Goal: Transaction & Acquisition: Purchase product/service

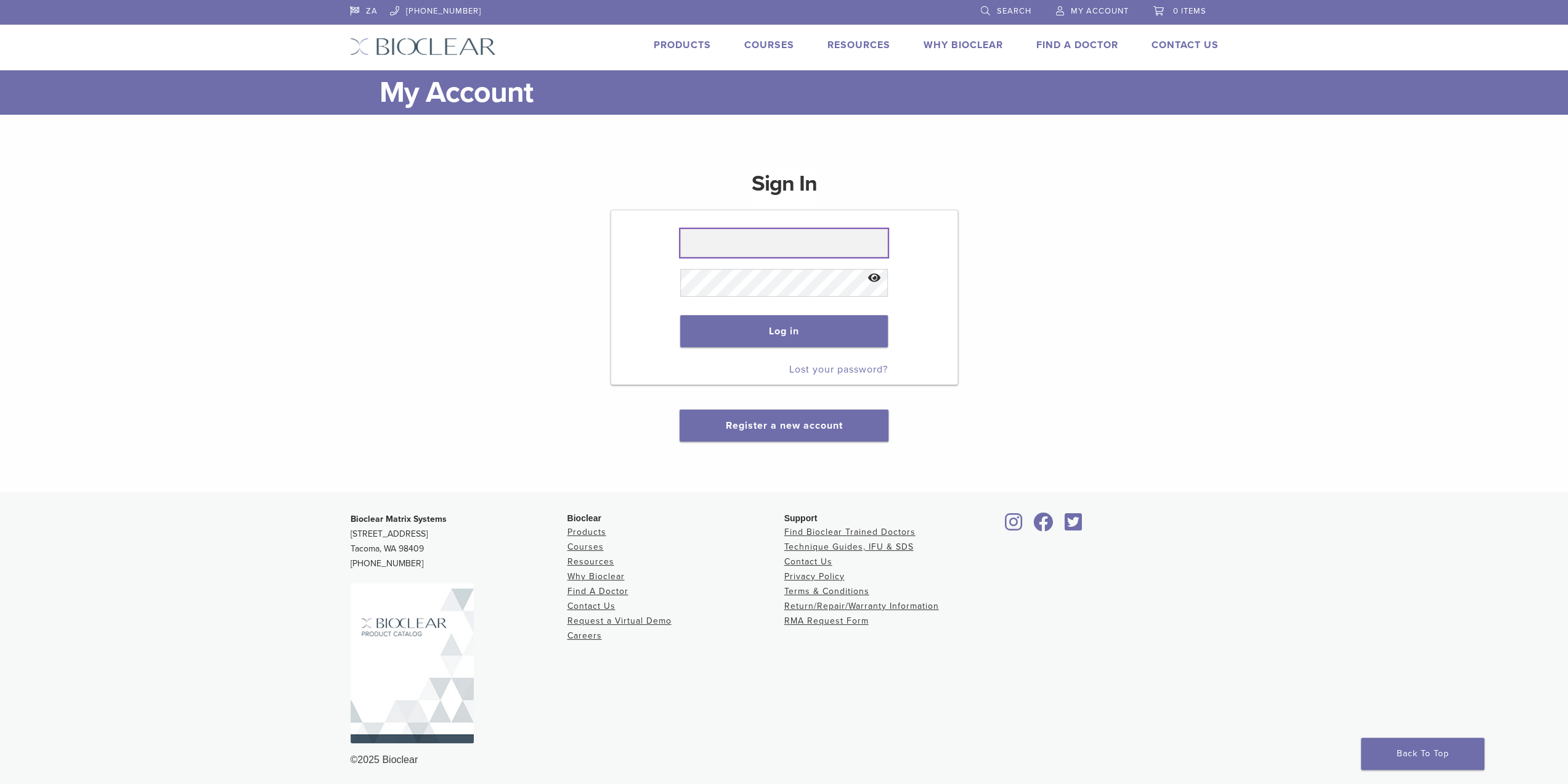
click at [791, 250] on input "text" at bounding box center [784, 243] width 208 height 28
type input "**********"
click at [681, 315] on button "Log in" at bounding box center [784, 331] width 208 height 32
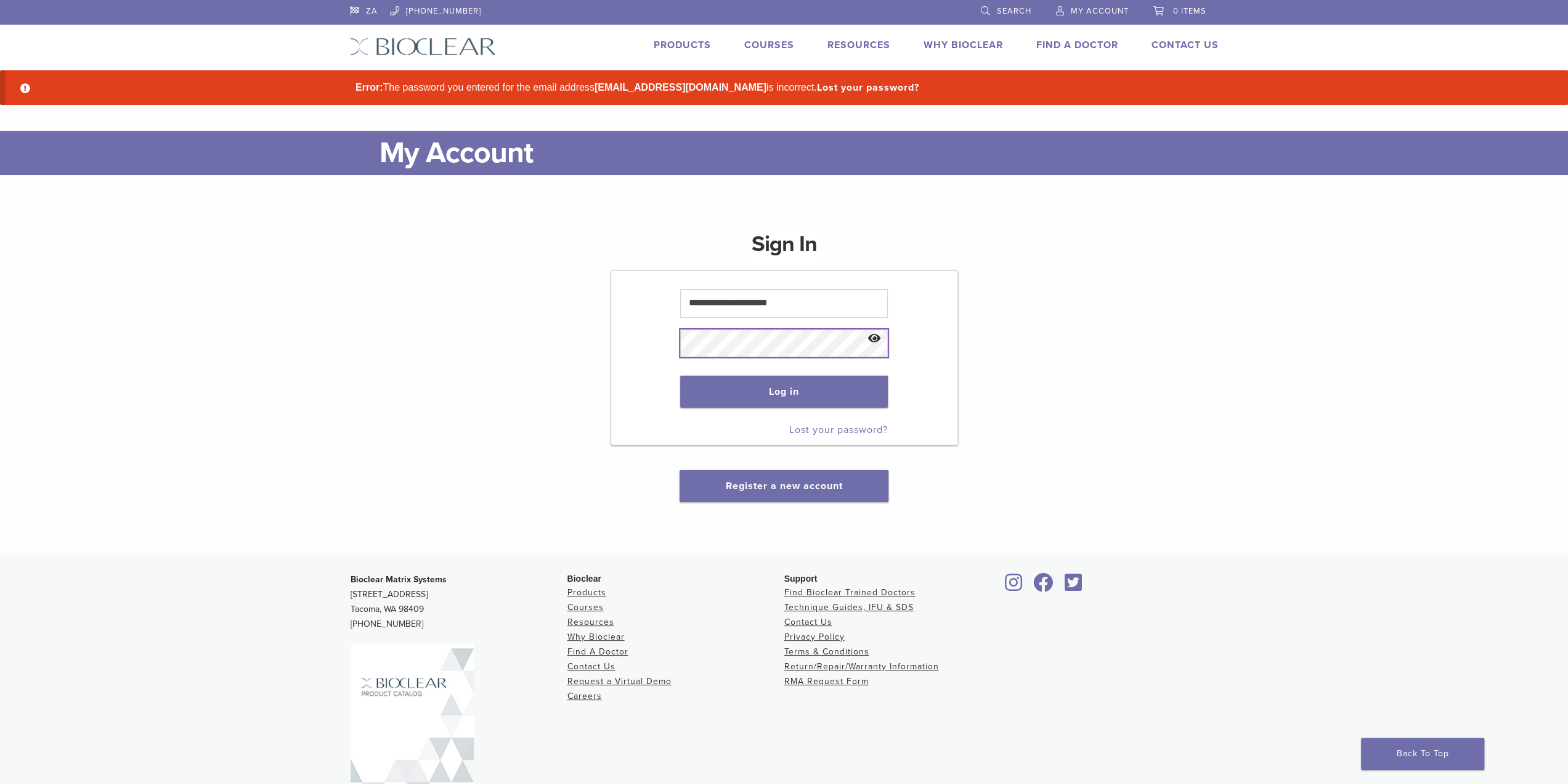
click at [681, 375] on button "Log in" at bounding box center [784, 391] width 208 height 32
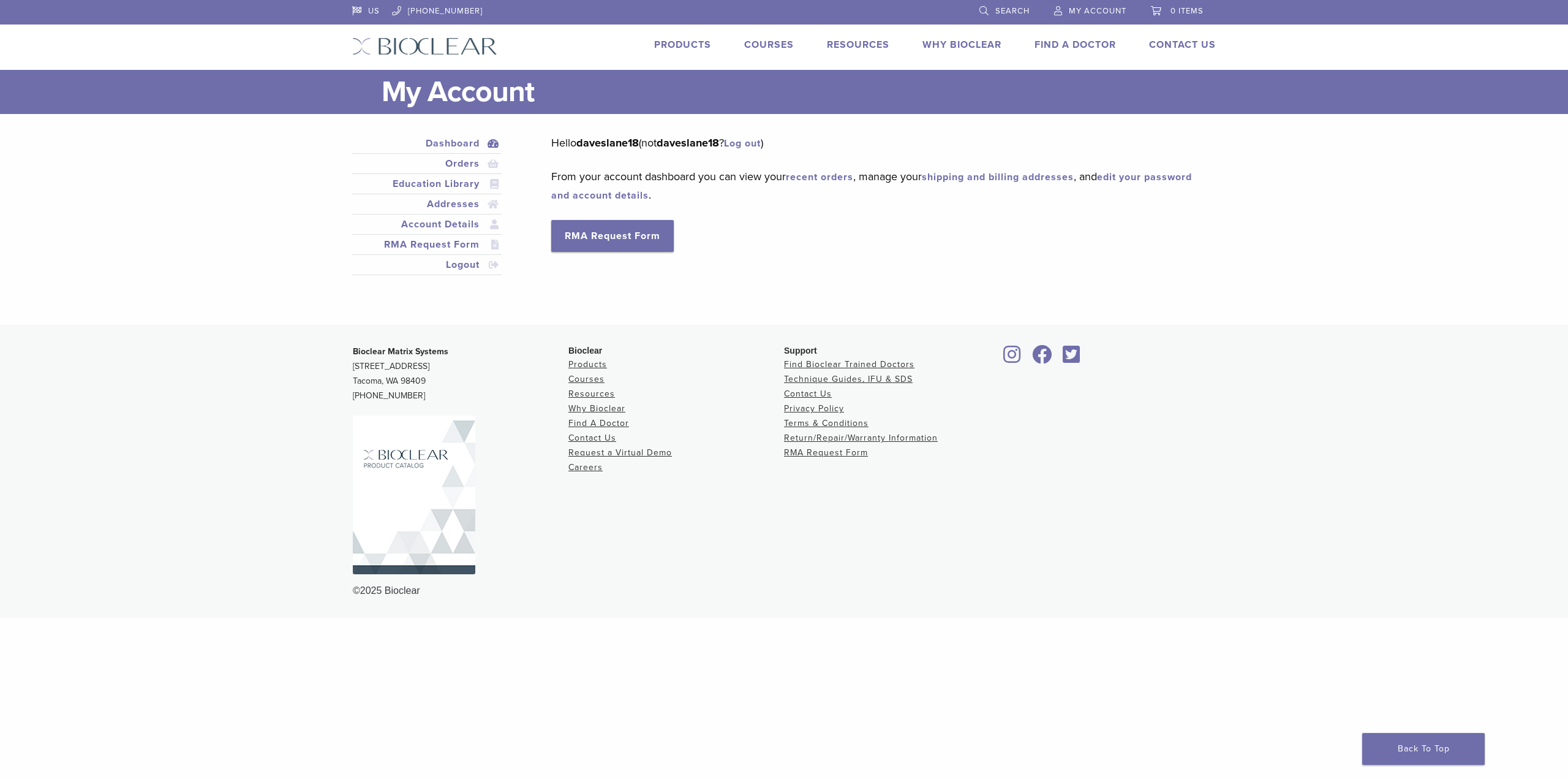
click at [691, 44] on link "Products" at bounding box center [682, 45] width 57 height 12
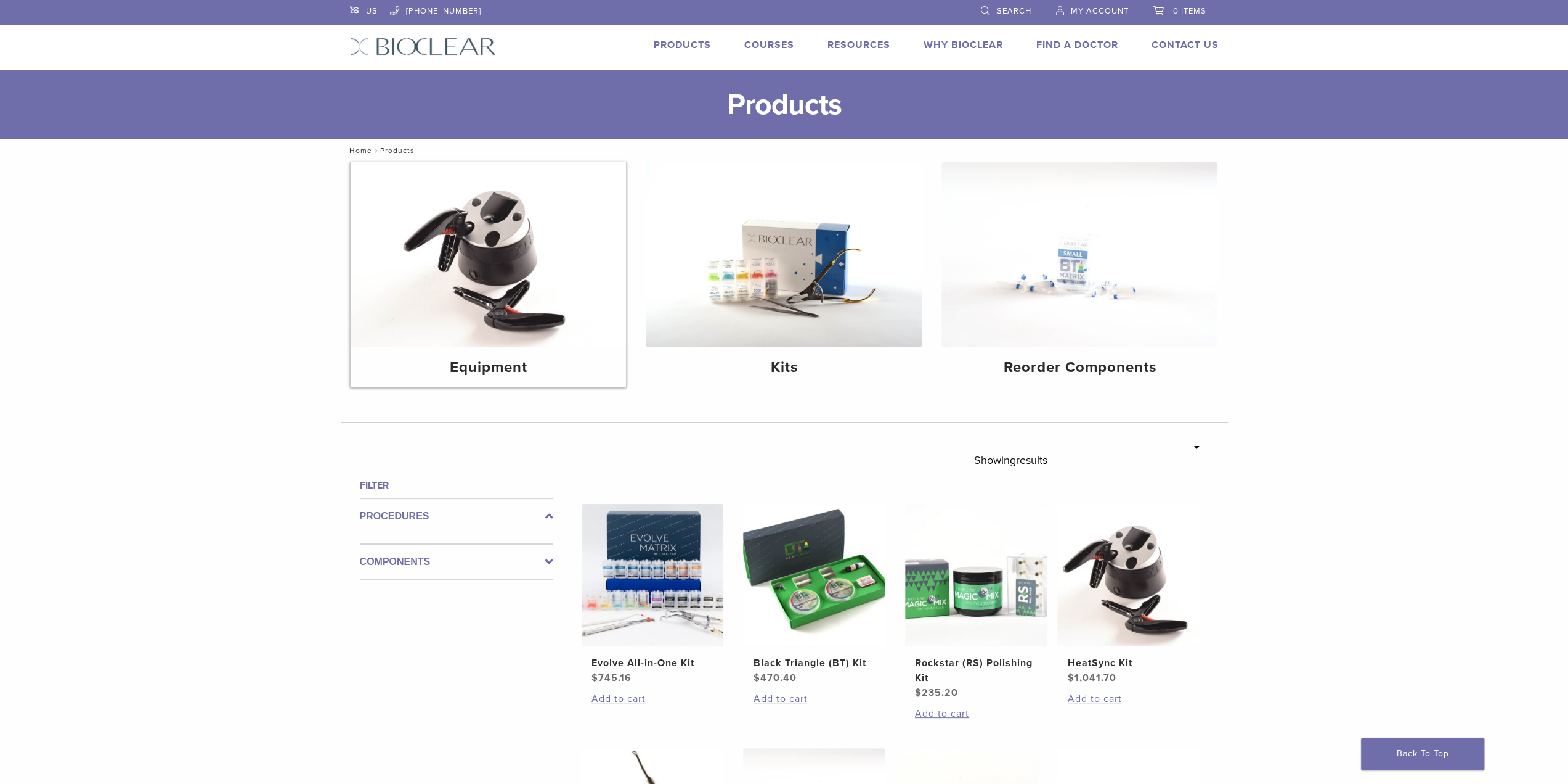
click at [503, 361] on h4 "Equipment" at bounding box center [489, 367] width 256 height 22
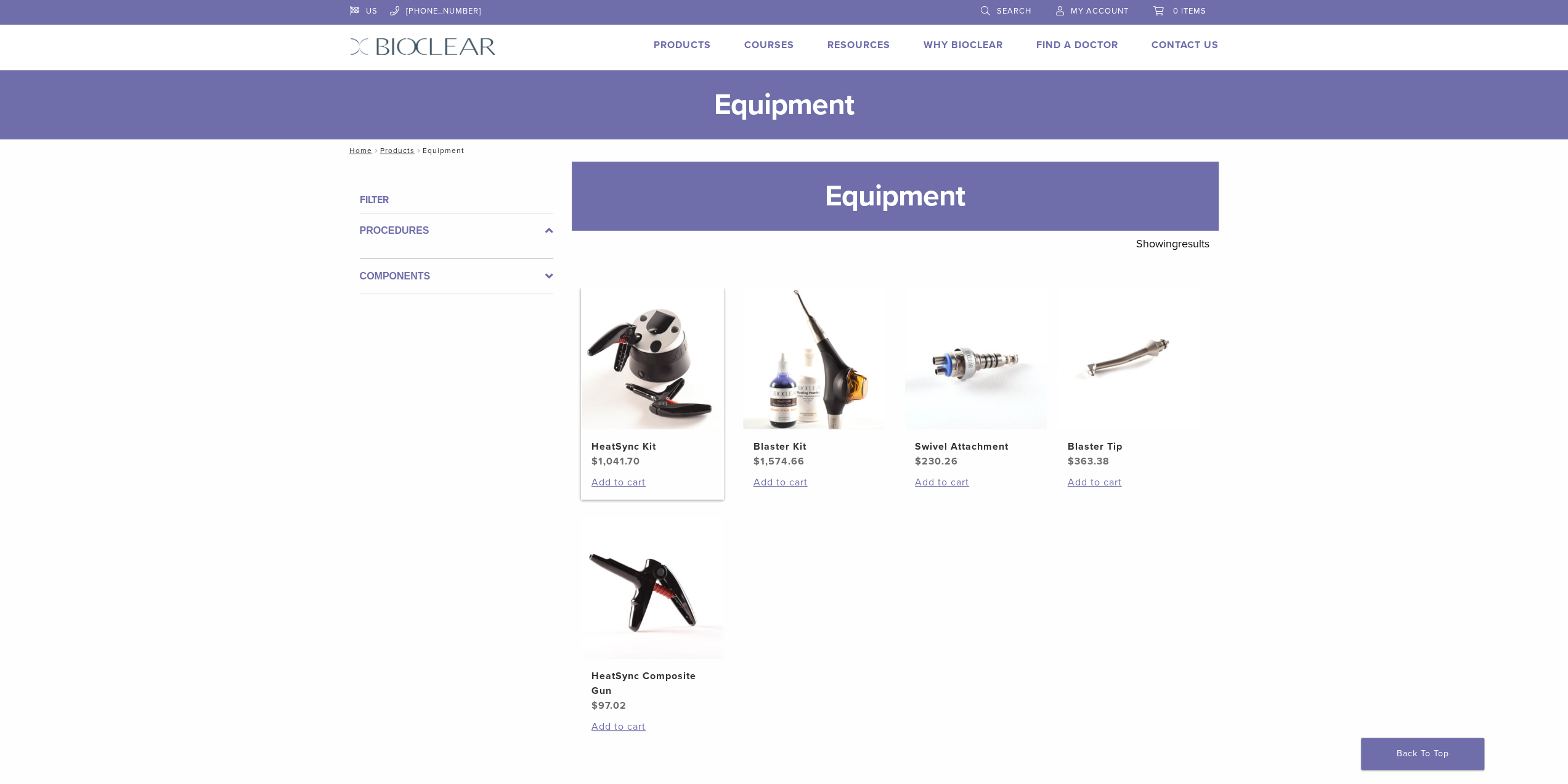
click at [660, 379] on img at bounding box center [653, 358] width 142 height 142
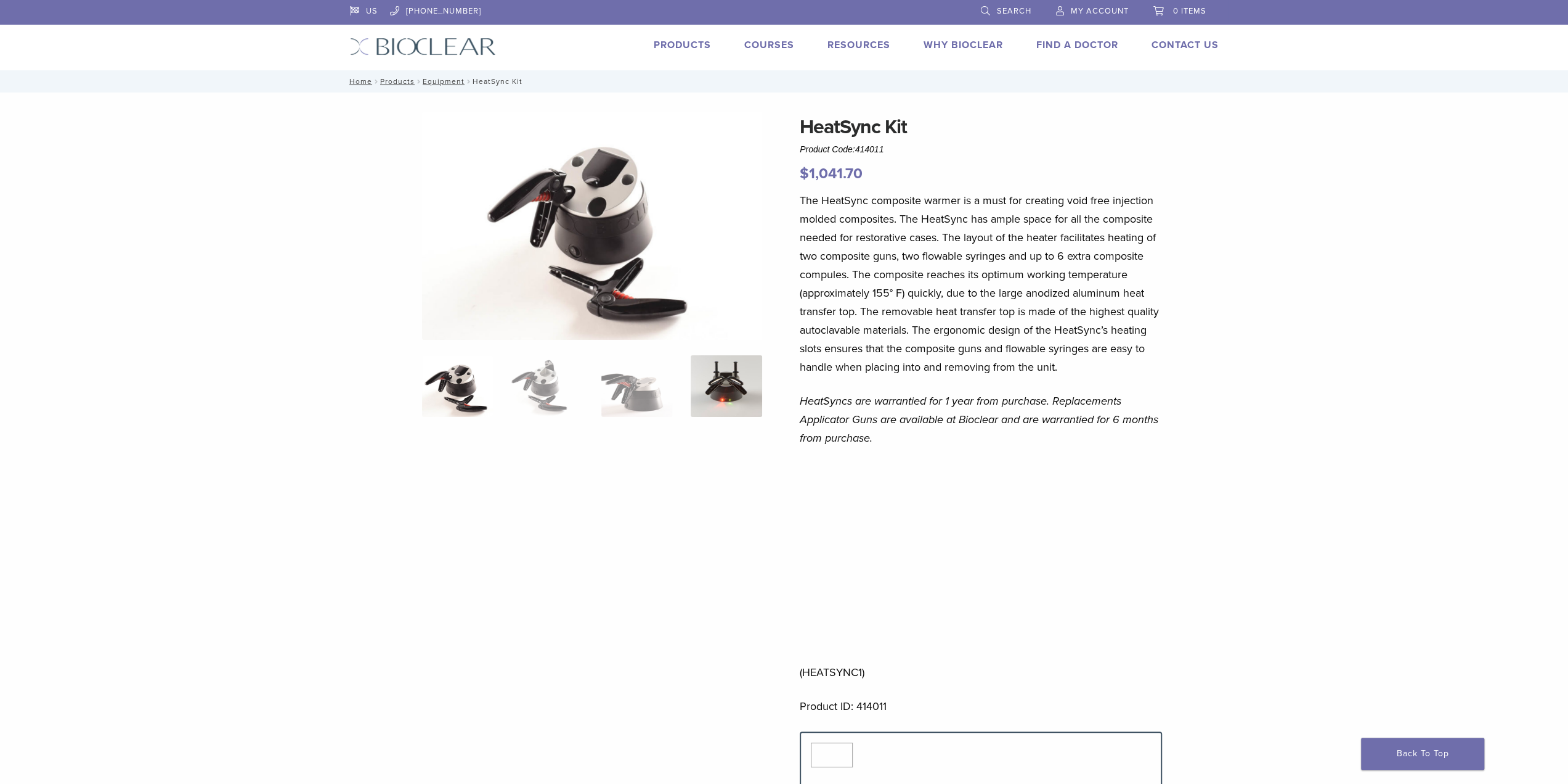
click at [732, 398] on img at bounding box center [726, 386] width 71 height 62
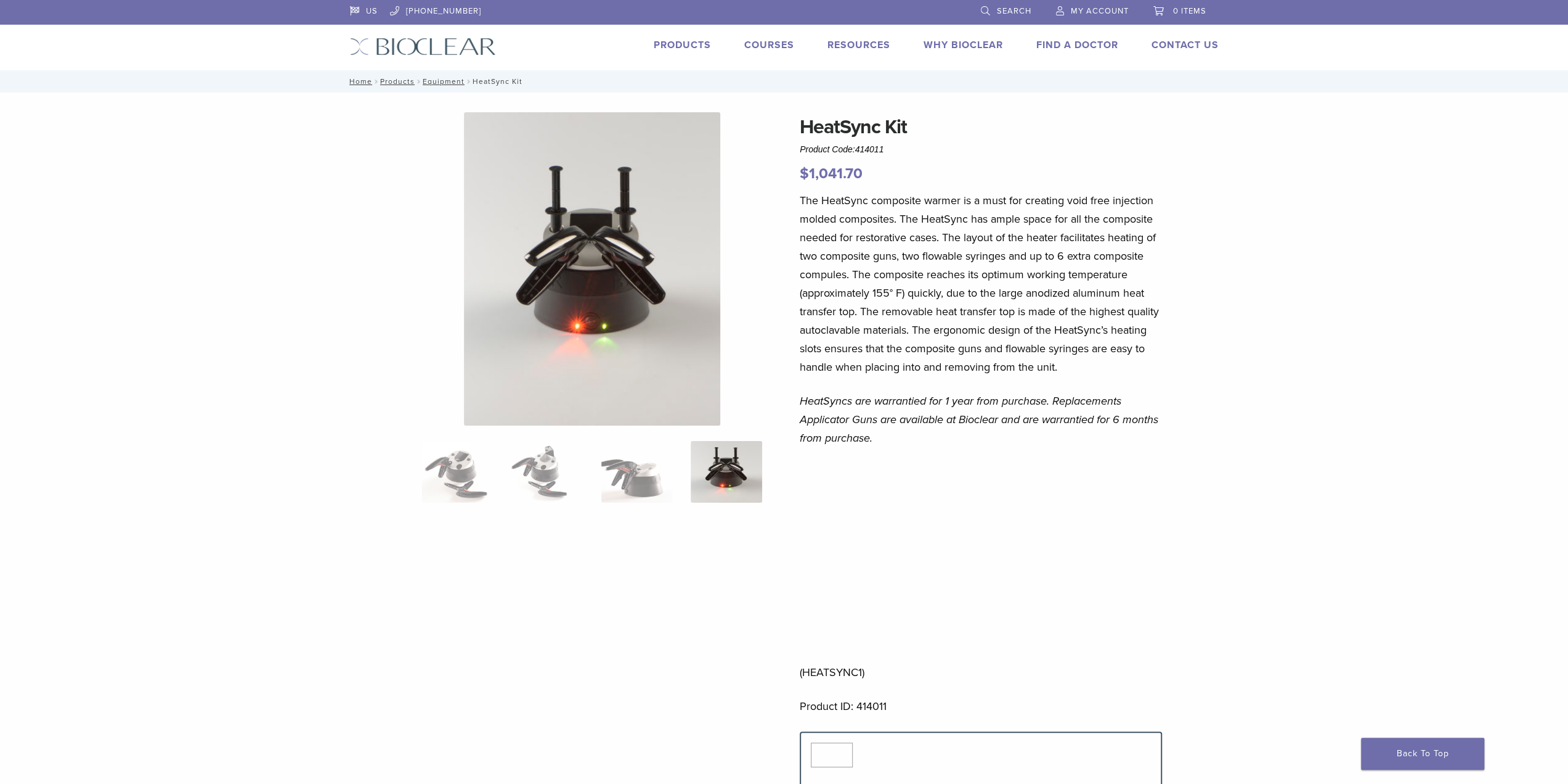
click at [673, 41] on link "Products" at bounding box center [682, 45] width 57 height 12
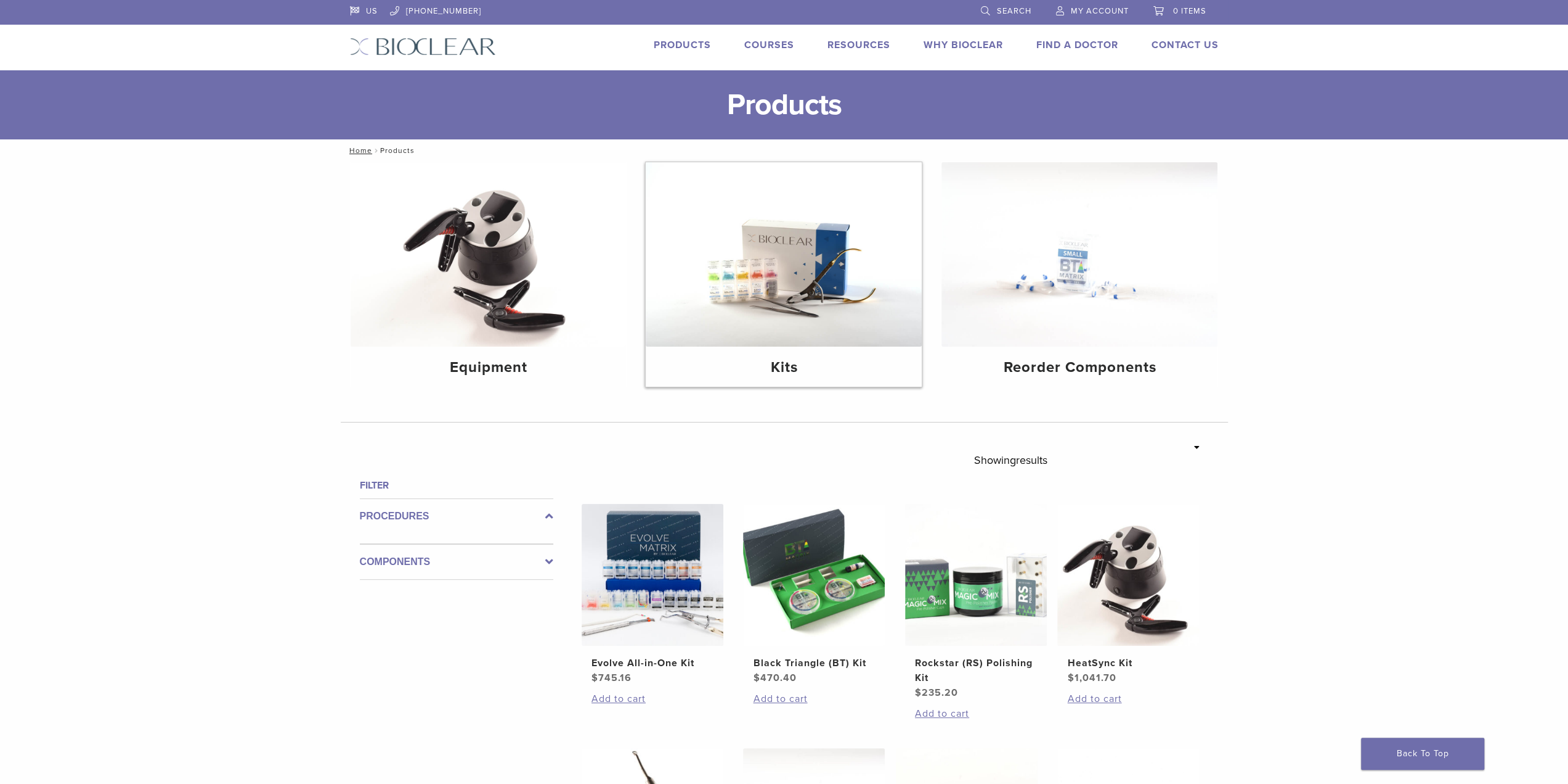
click at [785, 367] on h4 "Kits" at bounding box center [784, 367] width 256 height 22
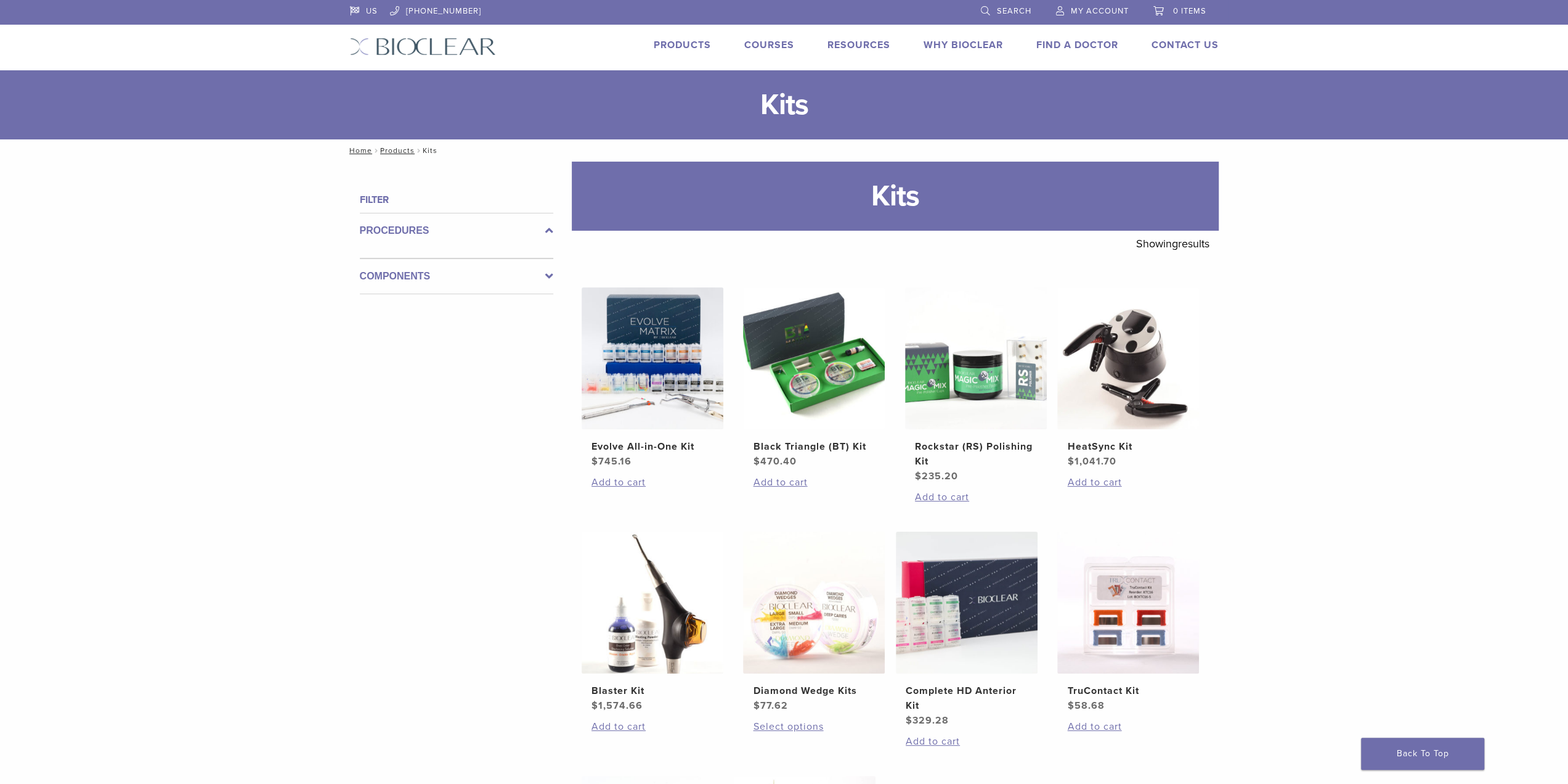
click at [550, 277] on icon at bounding box center [550, 276] width 8 height 15
click at [546, 271] on icon at bounding box center [550, 266] width 8 height 15
click at [548, 227] on icon at bounding box center [550, 230] width 8 height 15
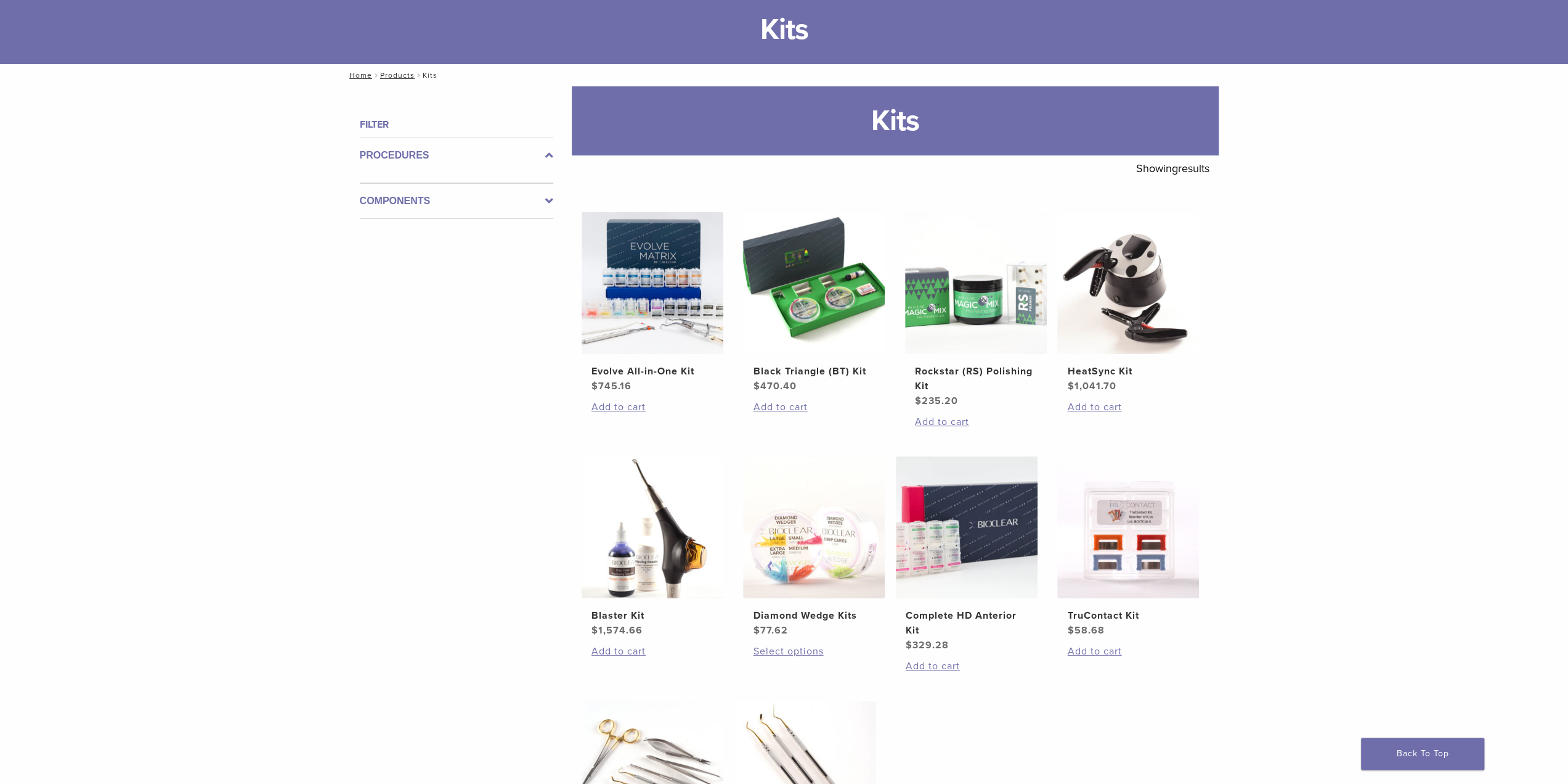
scroll to position [308, 0]
